Goal: Find specific page/section: Find specific page/section

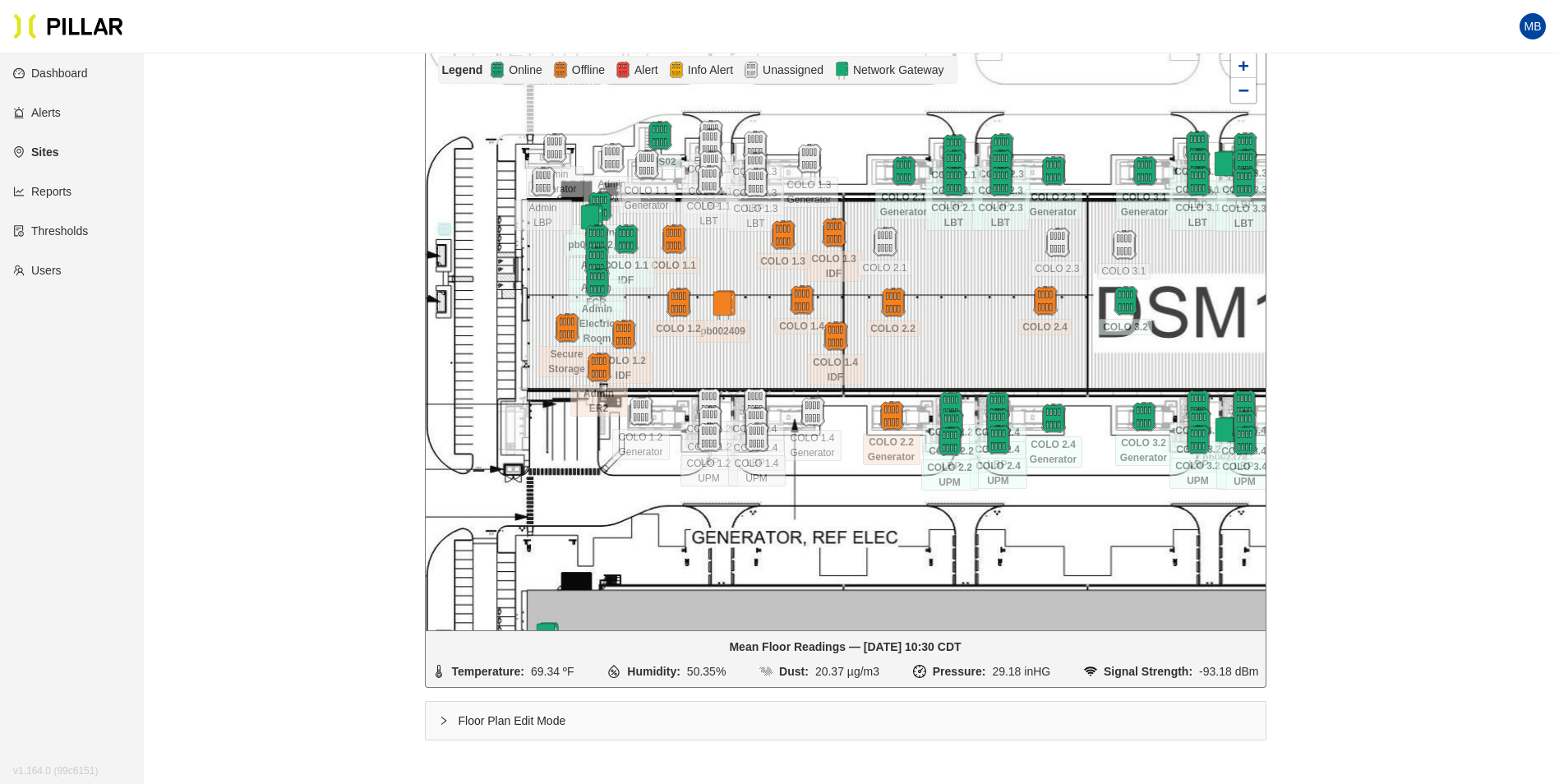
scroll to position [218, 0]
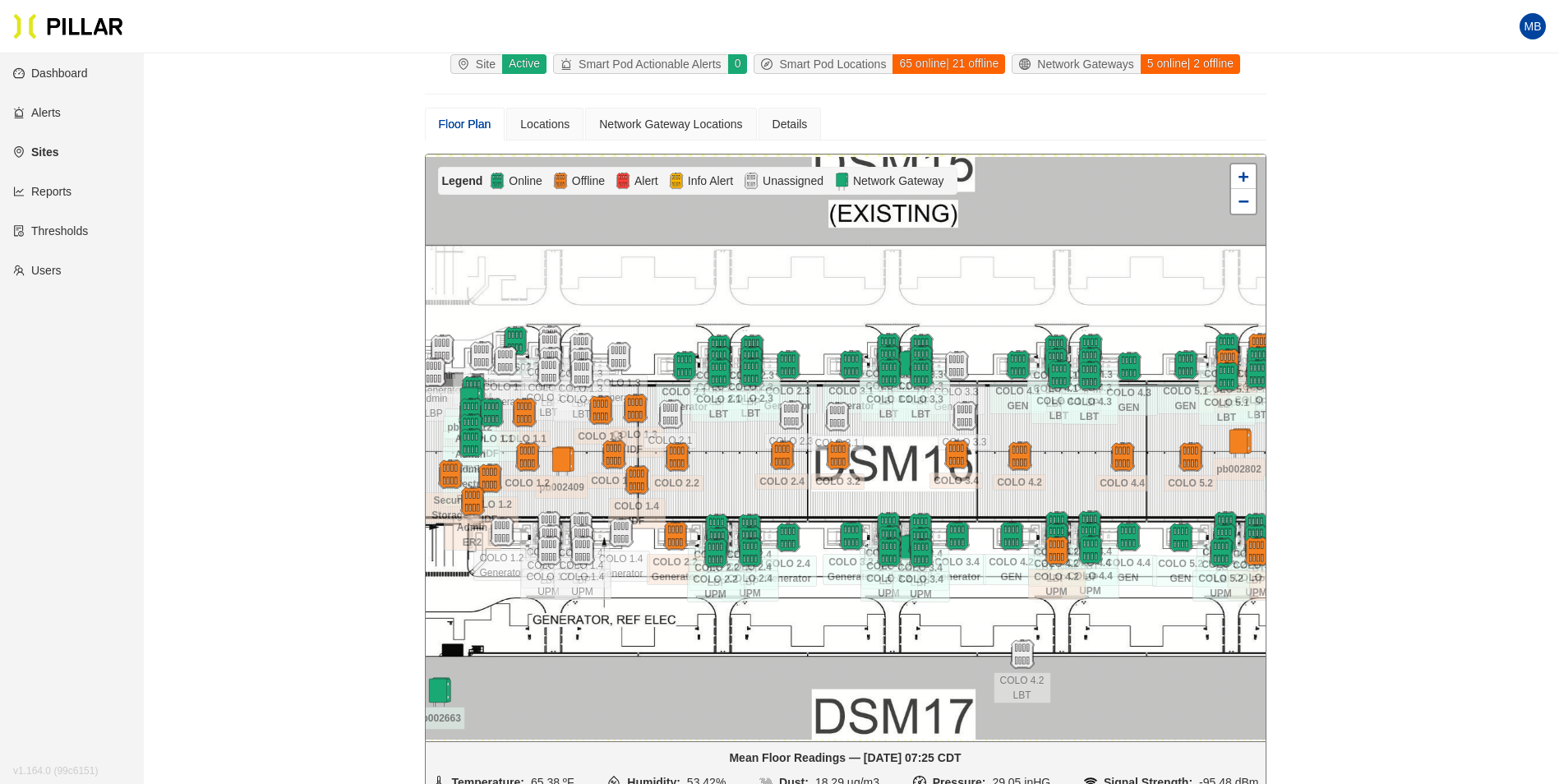
scroll to position [135, 0]
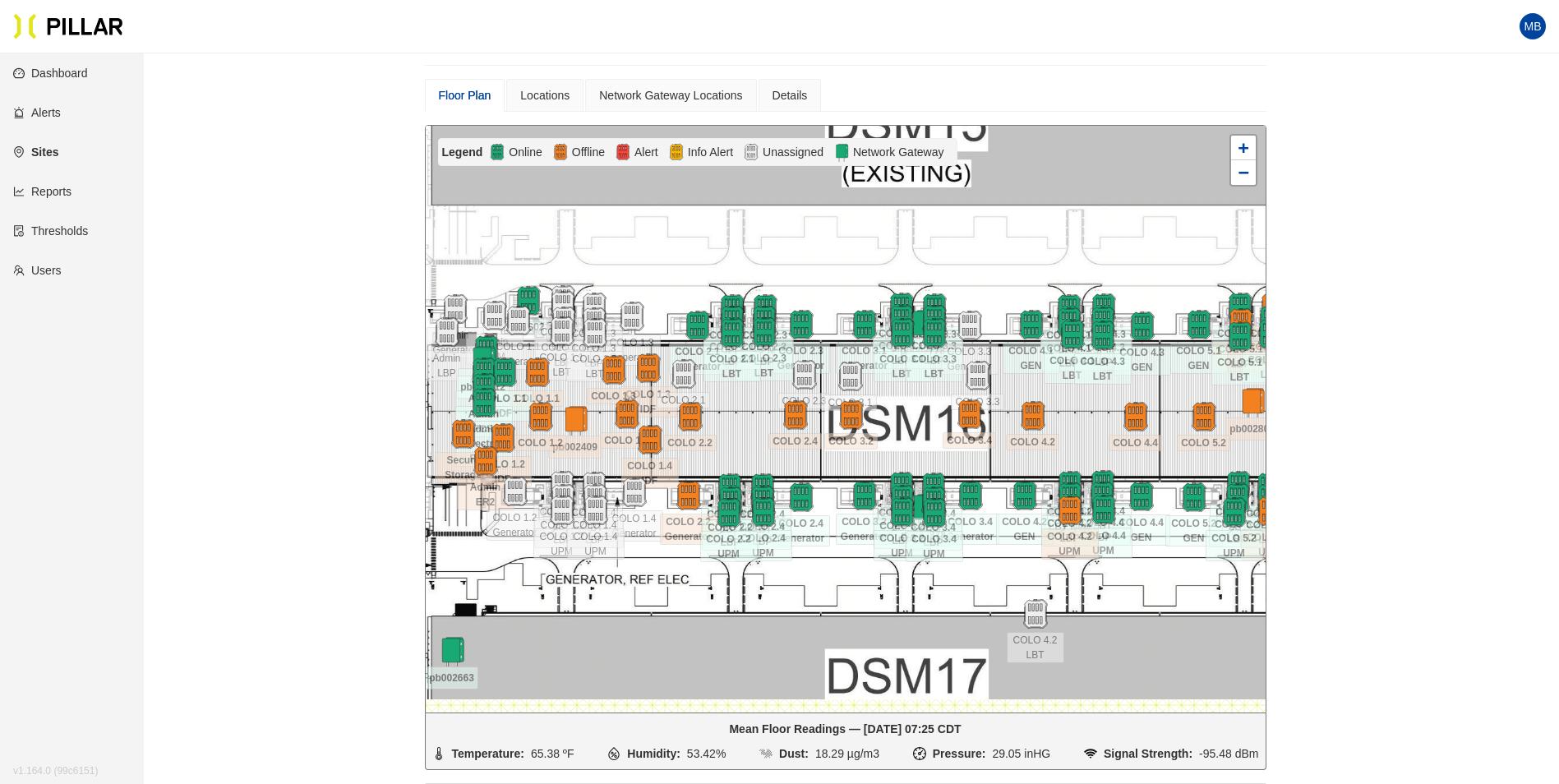
drag, startPoint x: 1072, startPoint y: 433, endPoint x: 1112, endPoint y: 421, distance: 41.8
click at [1151, 417] on div at bounding box center [846, 419] width 840 height 586
